Goal: Task Accomplishment & Management: Use online tool/utility

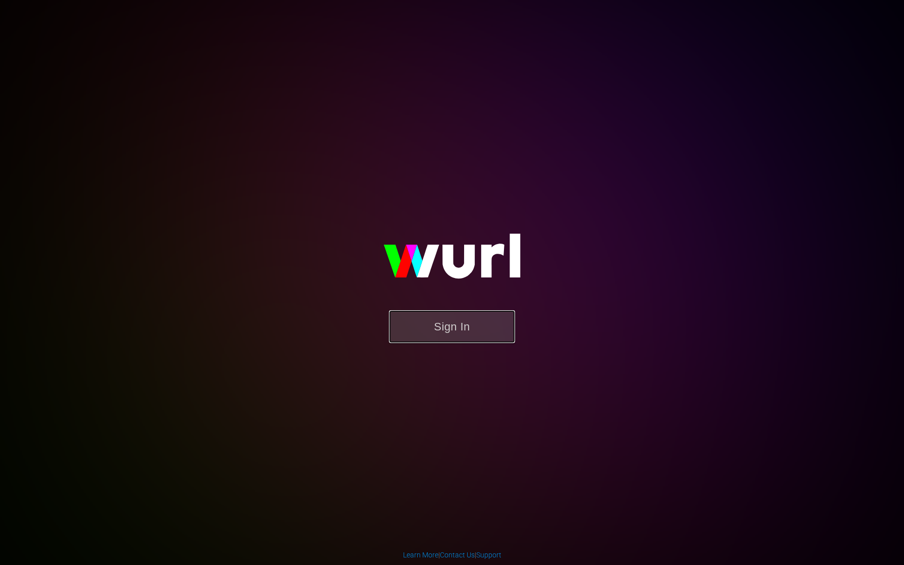
click at [430, 326] on button "Sign In" at bounding box center [452, 326] width 126 height 33
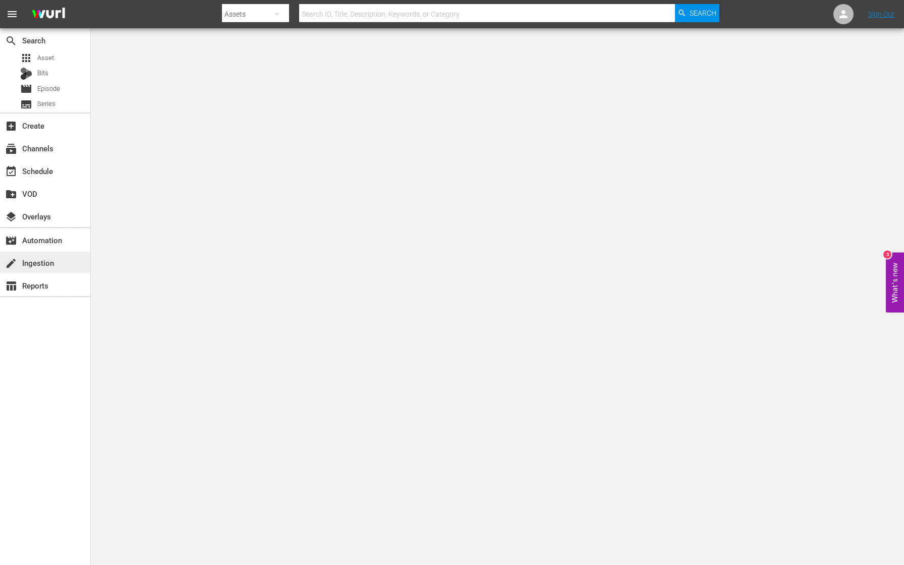
click at [33, 266] on div "create Ingestion" at bounding box center [28, 261] width 56 height 9
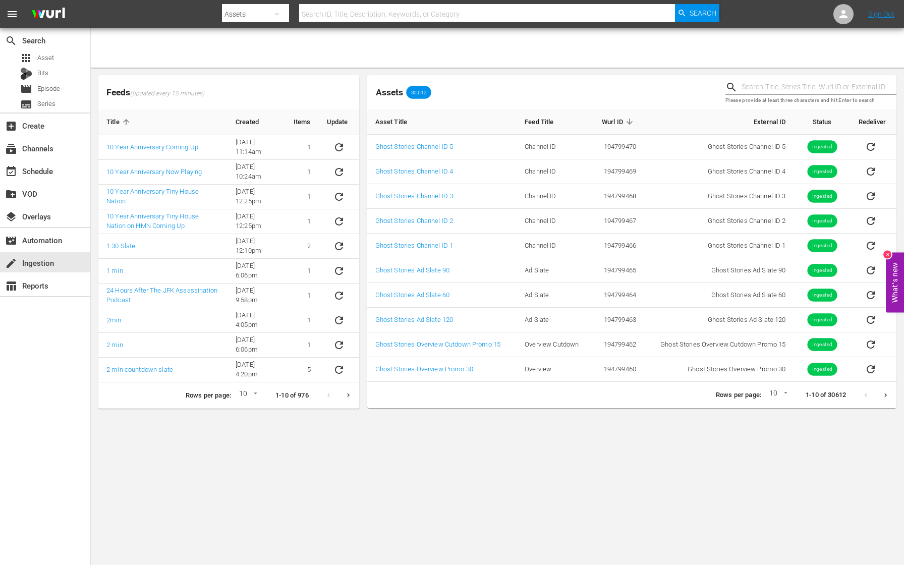
click at [764, 87] on input "text" at bounding box center [818, 87] width 155 height 15
